Goal: Find specific page/section: Find specific page/section

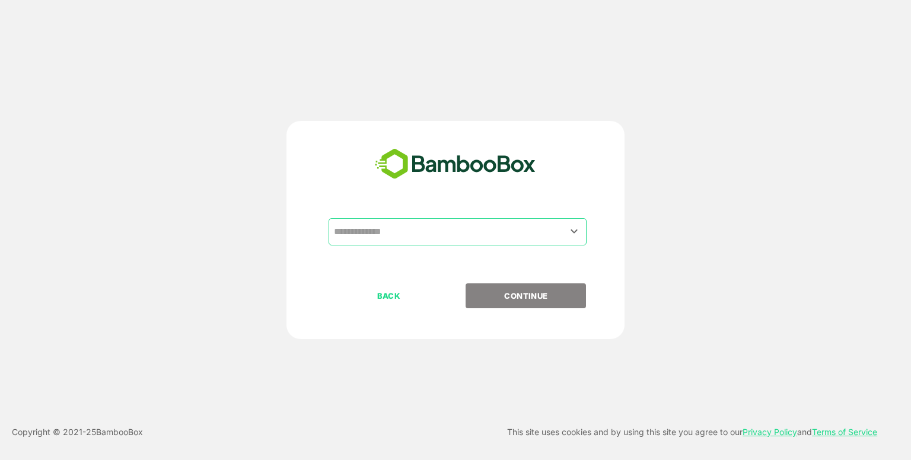
click at [402, 223] on input "text" at bounding box center [457, 232] width 253 height 23
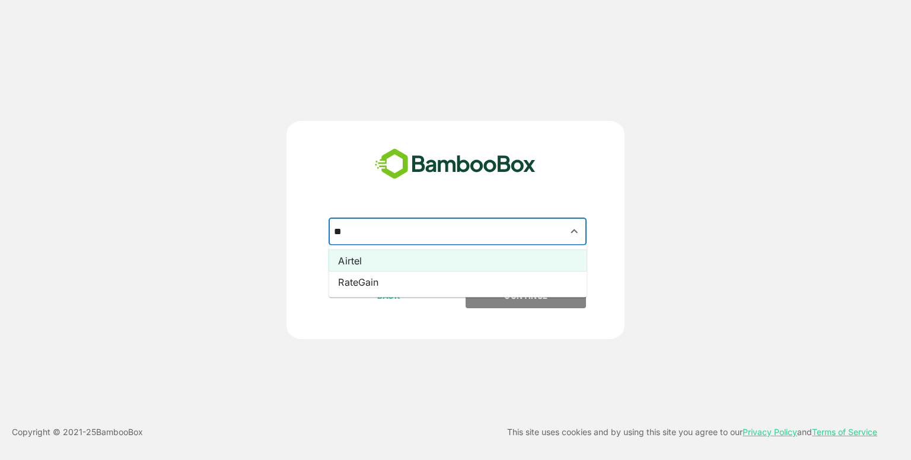
click at [394, 257] on li "Airtel" at bounding box center [458, 260] width 258 height 21
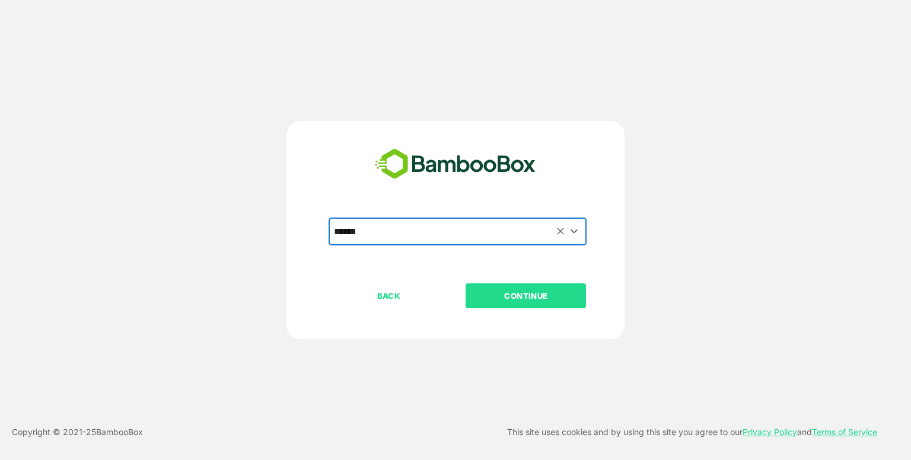
type input "******"
click at [501, 288] on button "CONTINUE" at bounding box center [526, 295] width 120 height 25
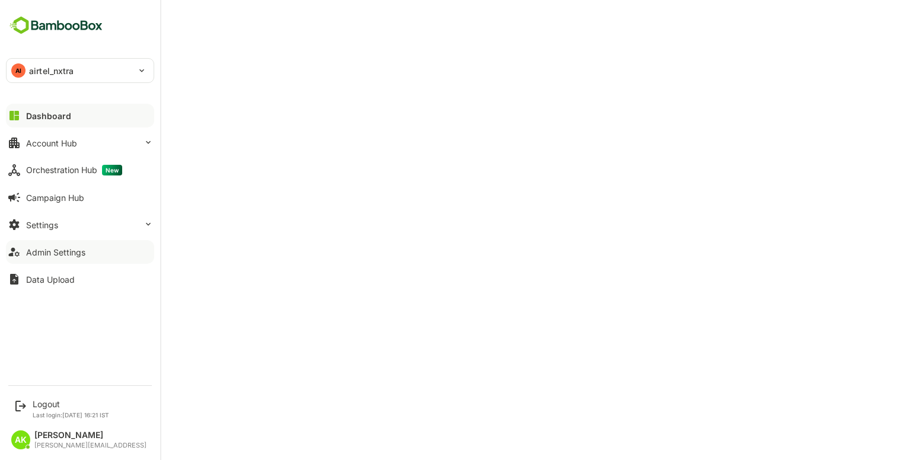
click at [66, 257] on button "Admin Settings" at bounding box center [80, 252] width 148 height 24
click at [43, 276] on div "Data Upload" at bounding box center [50, 280] width 49 height 10
